Goal: Information Seeking & Learning: Learn about a topic

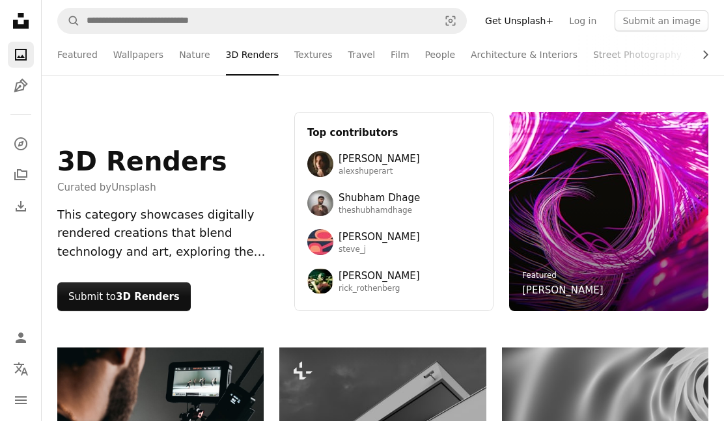
scroll to position [4052, 0]
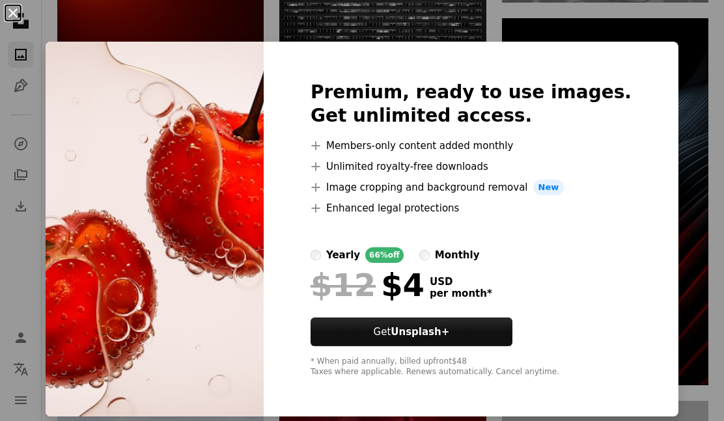
click at [16, 16] on button "An X shape" at bounding box center [13, 13] width 16 height 16
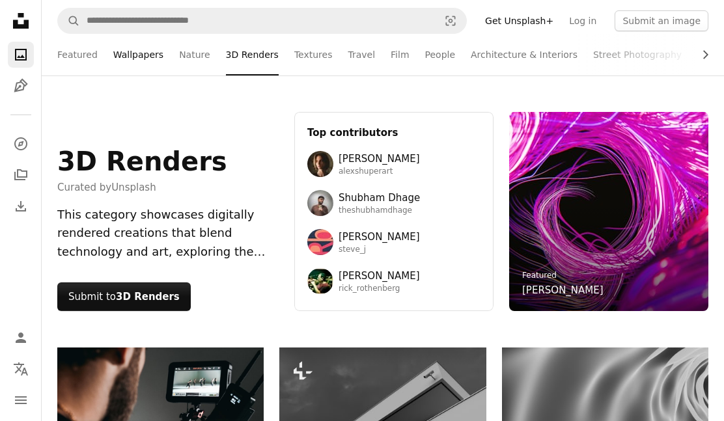
click at [140, 59] on link "Wallpapers" at bounding box center [138, 55] width 50 height 42
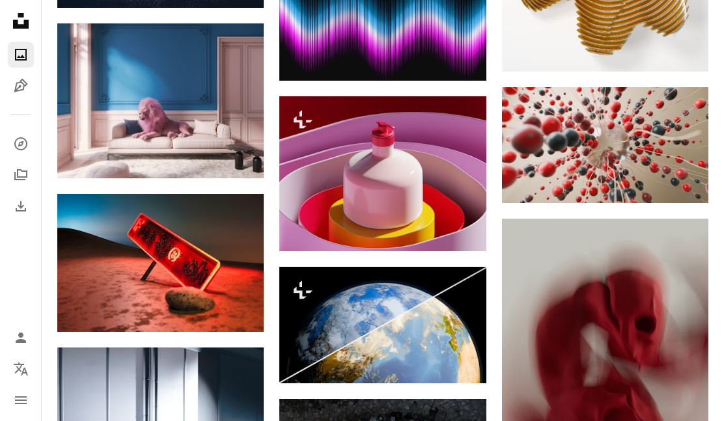
scroll to position [1262, 0]
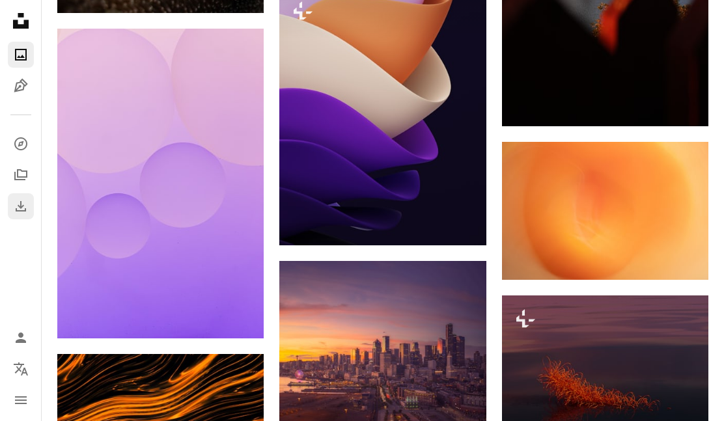
click at [16, 208] on icon "Download History" at bounding box center [21, 206] width 10 height 10
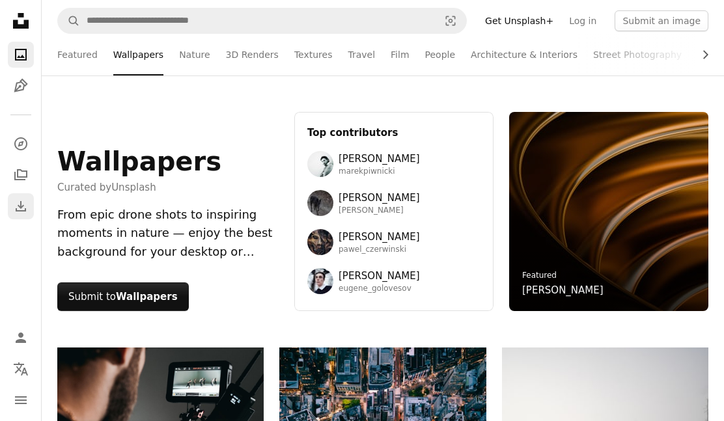
click at [27, 212] on icon "Download" at bounding box center [21, 207] width 16 height 16
